Goal: Find specific page/section: Find specific page/section

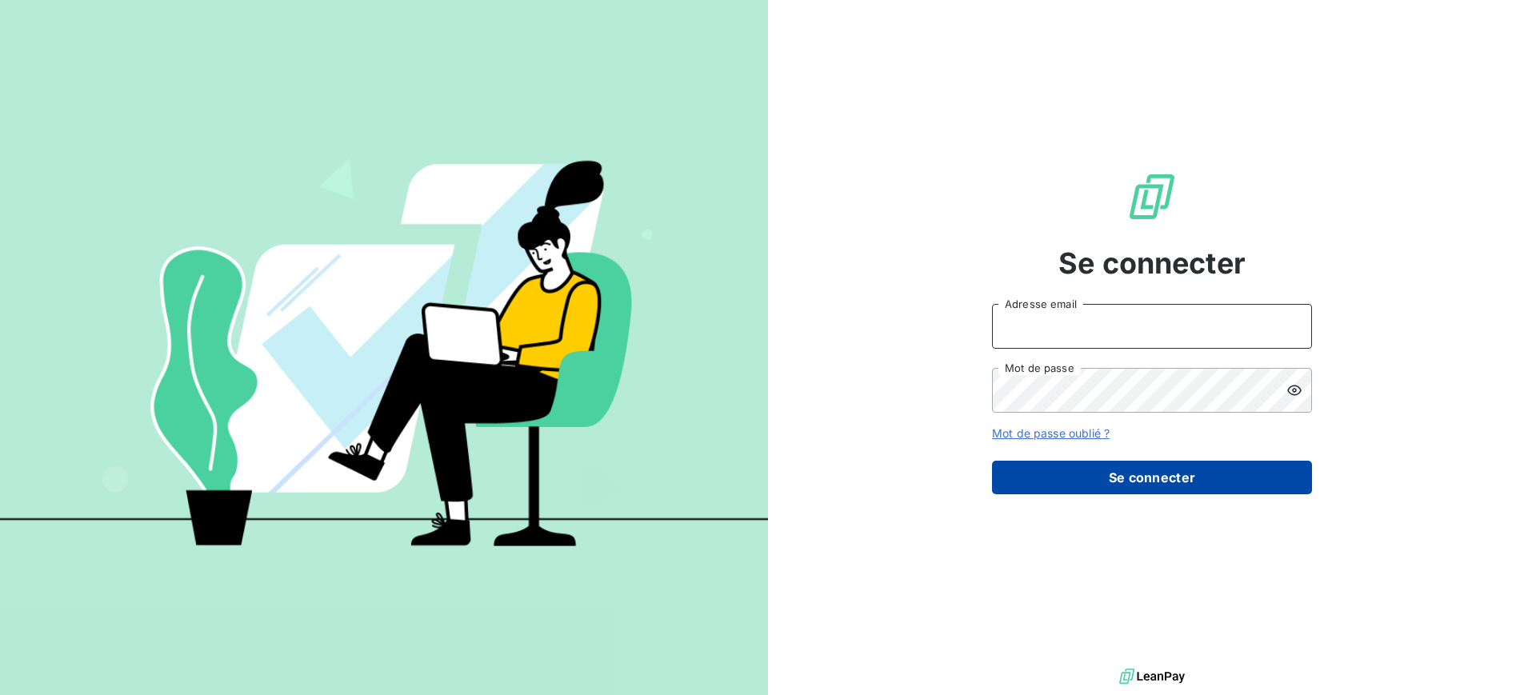
type input "[EMAIL_ADDRESS][DOMAIN_NAME]"
click at [1172, 476] on button "Se connecter" at bounding box center [1152, 478] width 320 height 34
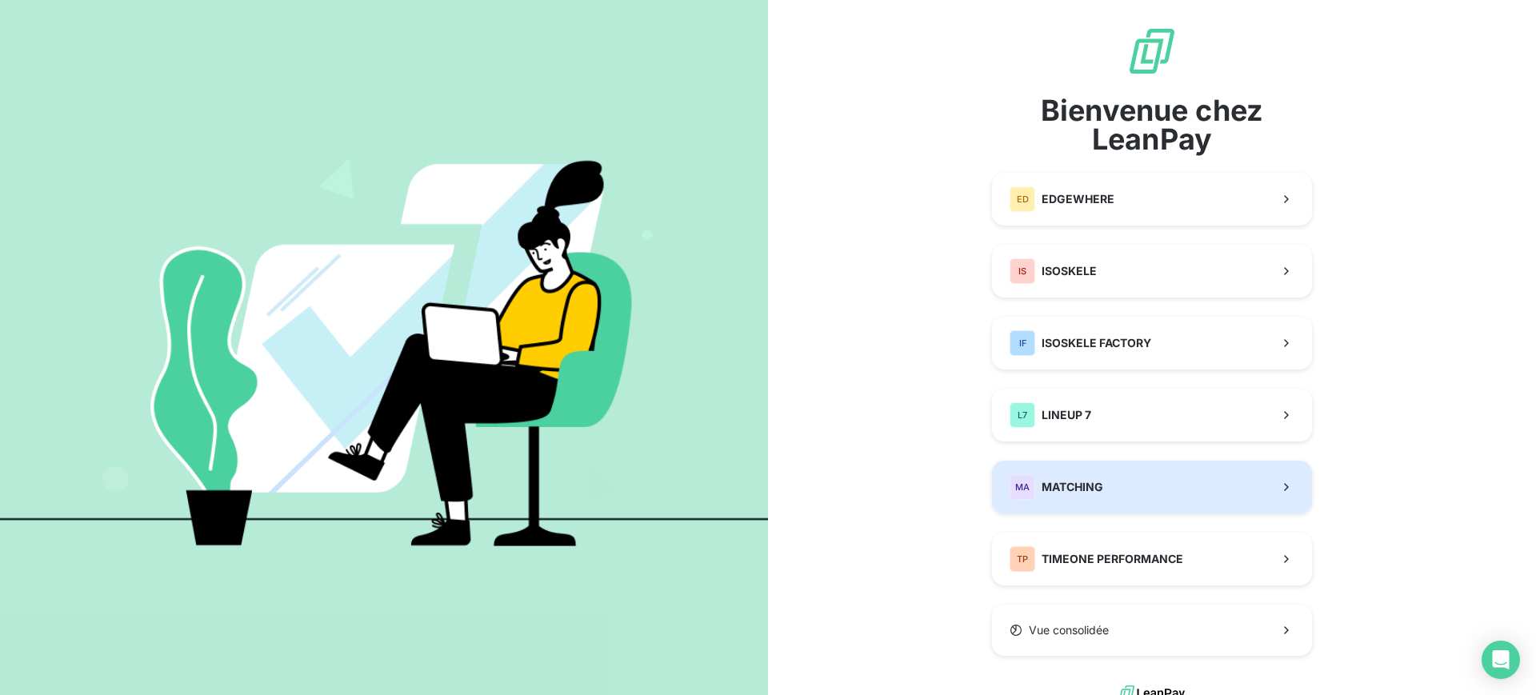
click at [1102, 500] on button "MA MATCHING" at bounding box center [1152, 487] width 320 height 53
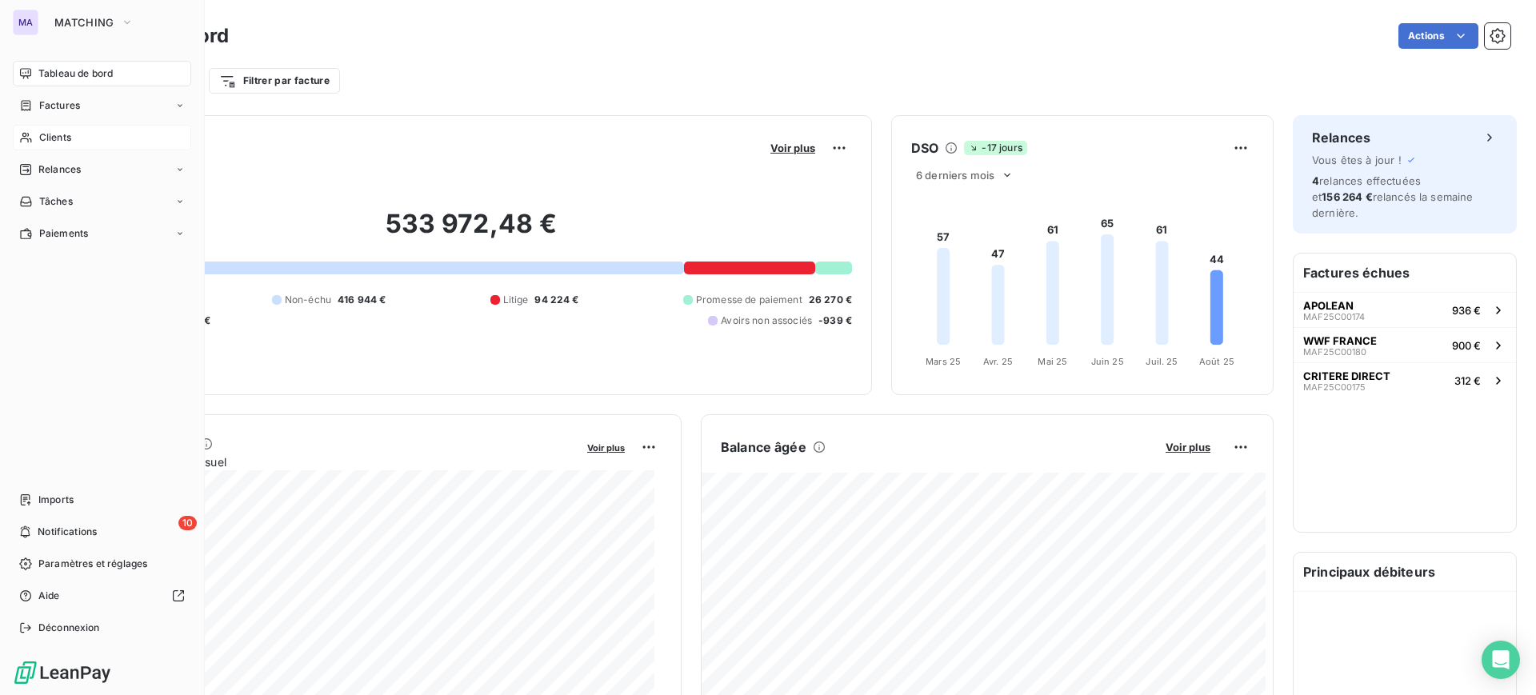
click at [72, 133] on div "Clients" at bounding box center [102, 138] width 178 height 26
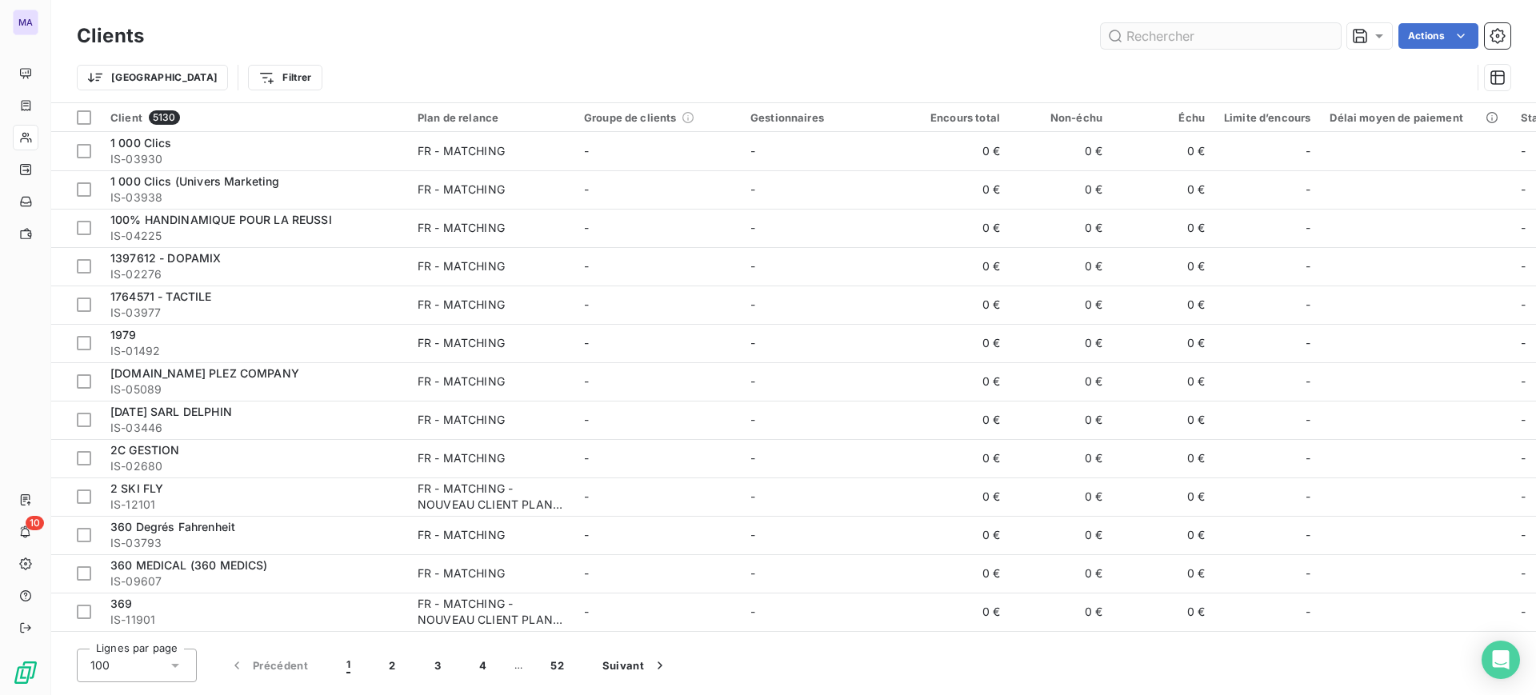
click at [1204, 31] on input "text" at bounding box center [1221, 36] width 240 height 26
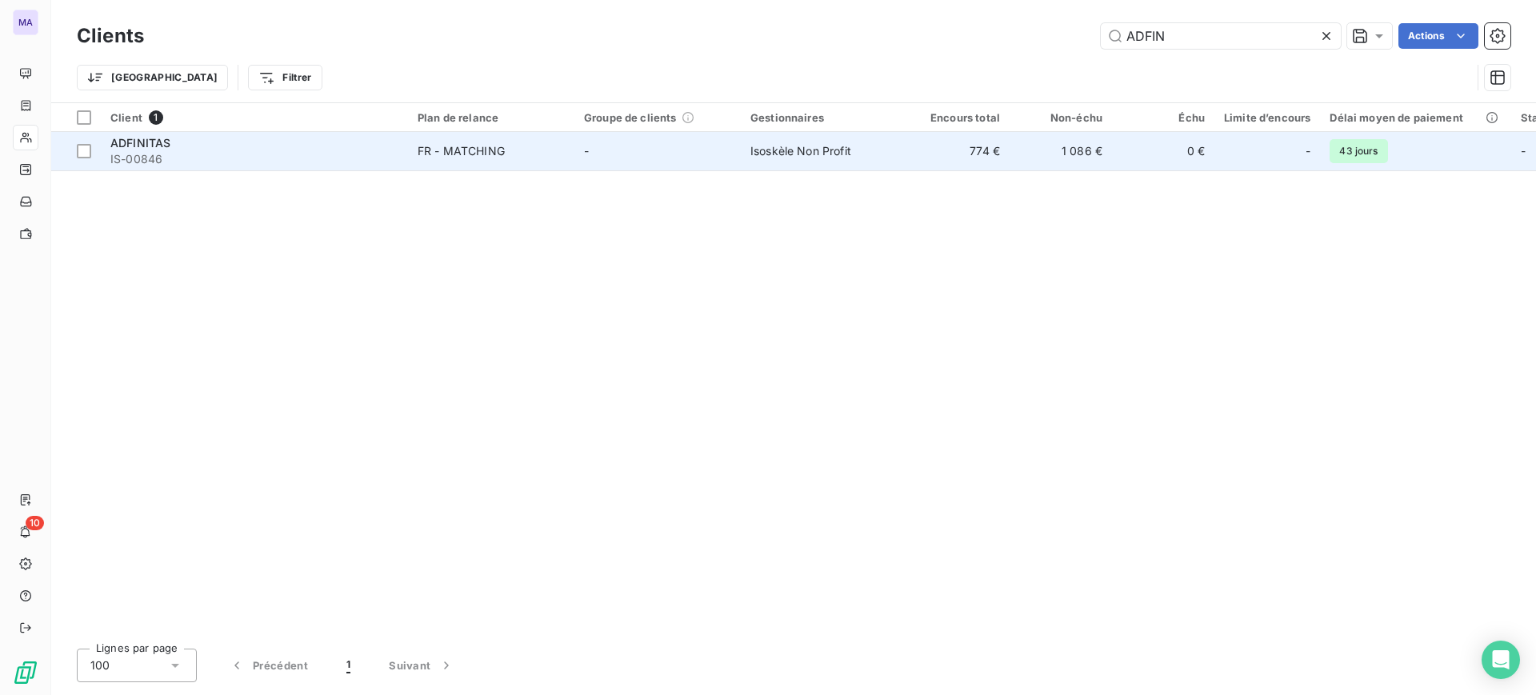
type input "ADFIN"
click at [1076, 162] on td "1 086 €" at bounding box center [1061, 151] width 102 height 38
